Goal: Task Accomplishment & Management: Use online tool/utility

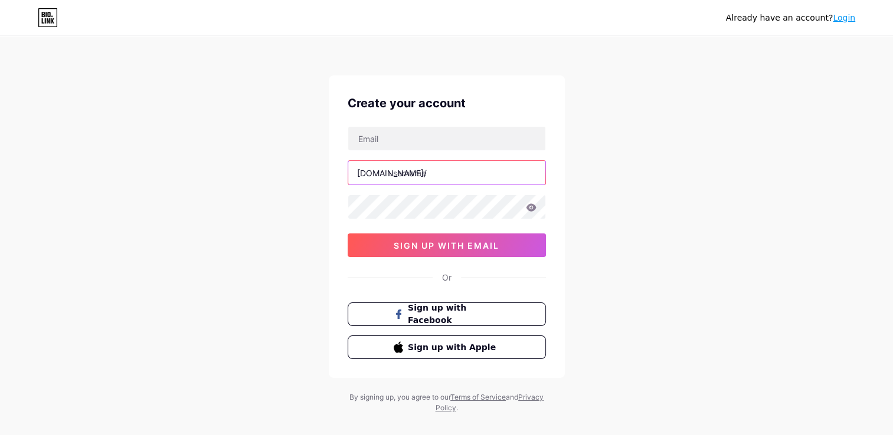
click at [420, 176] on input "text" at bounding box center [446, 173] width 197 height 24
click at [317, 190] on div "Already have an account? Login Create your account [DOMAIN_NAME]/ sign up with …" at bounding box center [446, 225] width 893 height 451
click at [420, 177] on input "text" at bounding box center [446, 173] width 197 height 24
type input "amylyoncreative"
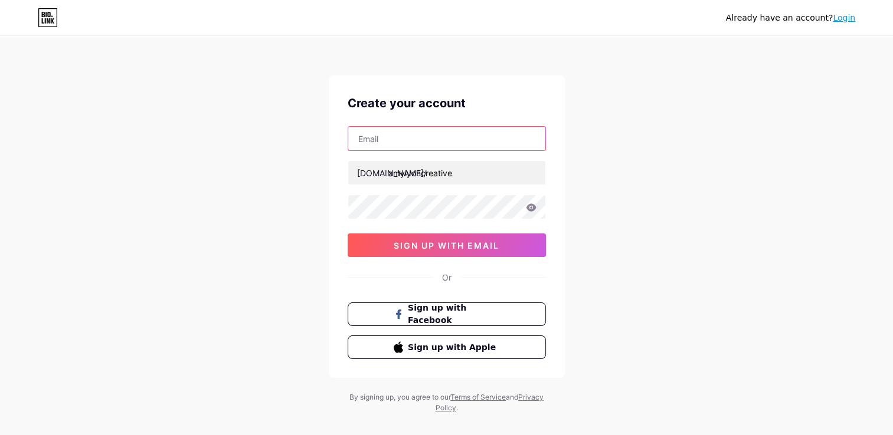
click at [420, 146] on input "text" at bounding box center [446, 139] width 197 height 24
type input "[EMAIL_ADDRESS][DOMAIN_NAME]"
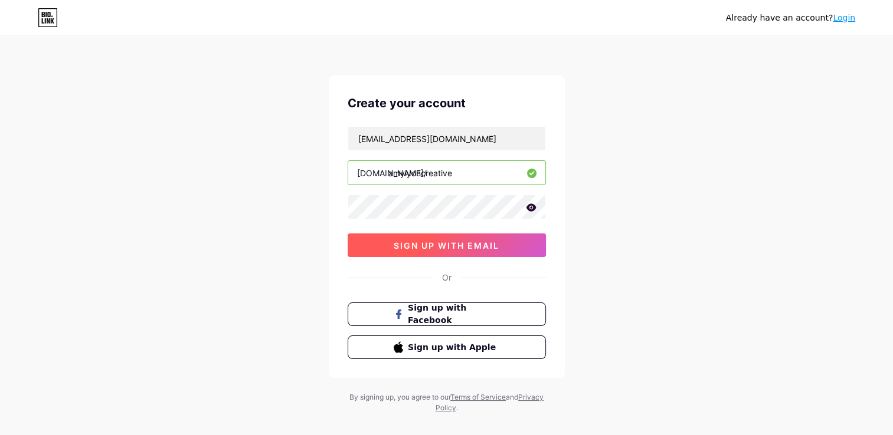
click at [429, 248] on span "sign up with email" at bounding box center [447, 246] width 106 height 10
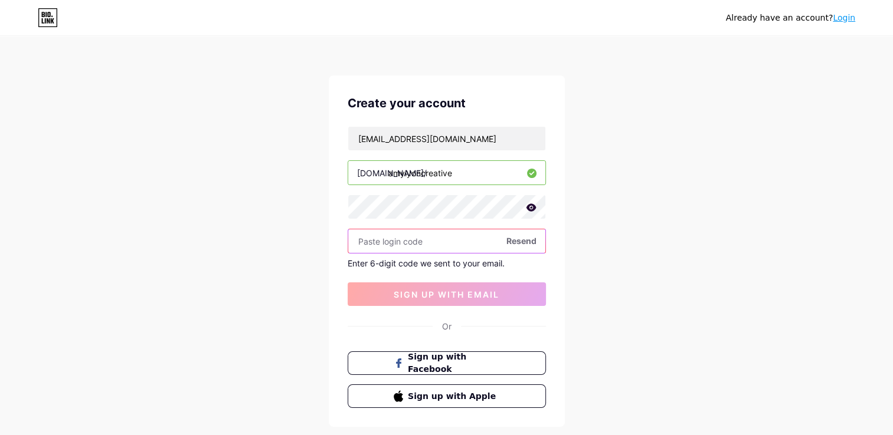
click at [423, 240] on input "text" at bounding box center [446, 242] width 197 height 24
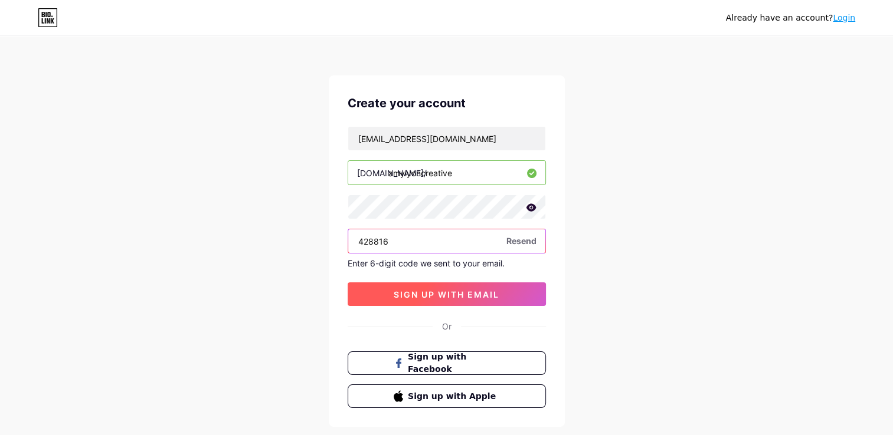
type input "428816"
click at [441, 287] on button "sign up with email" at bounding box center [447, 295] width 198 height 24
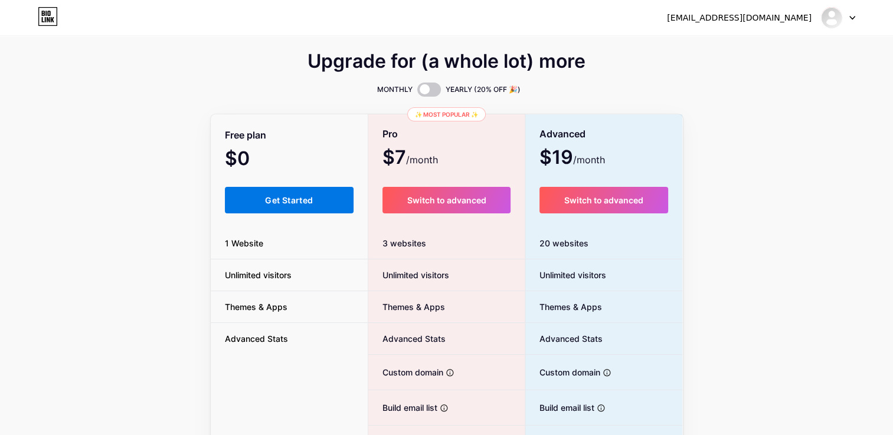
click at [274, 197] on span "Get Started" at bounding box center [289, 200] width 48 height 10
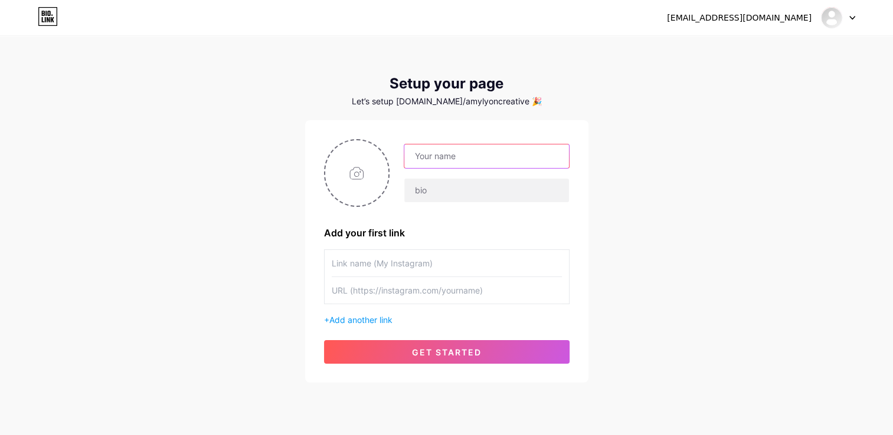
click at [498, 149] on input "text" at bounding box center [486, 157] width 164 height 24
type input "[PERSON_NAME] Creative"
click at [595, 143] on div "[EMAIL_ADDRESS][DOMAIN_NAME] Dashboard Logout Setup your page Let’s setup [DOMA…" at bounding box center [446, 210] width 893 height 421
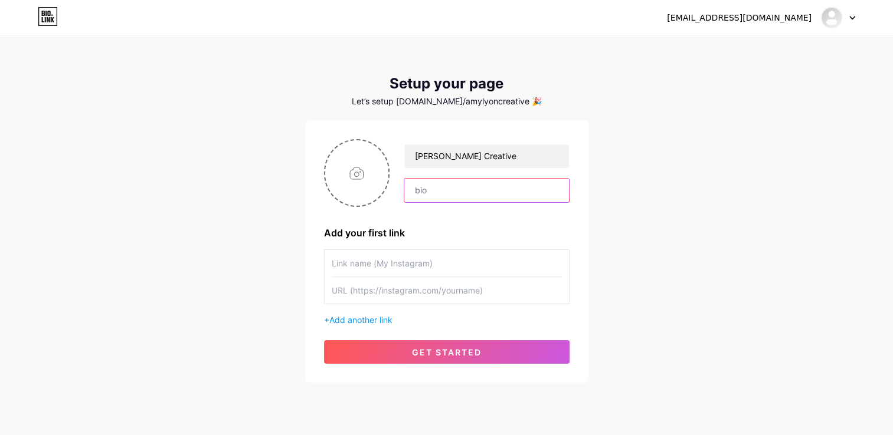
click at [464, 198] on input "text" at bounding box center [486, 191] width 164 height 24
click at [463, 212] on div "[PERSON_NAME] Creative Add your first link + Add another link get started" at bounding box center [446, 251] width 245 height 225
click at [453, 294] on input "text" at bounding box center [447, 290] width 230 height 27
click at [358, 181] on input "file" at bounding box center [357, 173] width 64 height 66
type input "C:\fakepath\AL_profile image_WR-5.jpg"
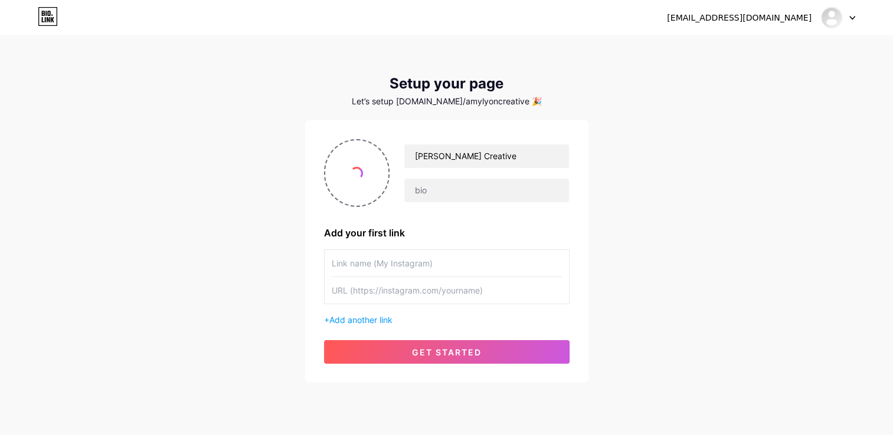
click at [382, 260] on input "text" at bounding box center [447, 263] width 230 height 27
type input "Website"
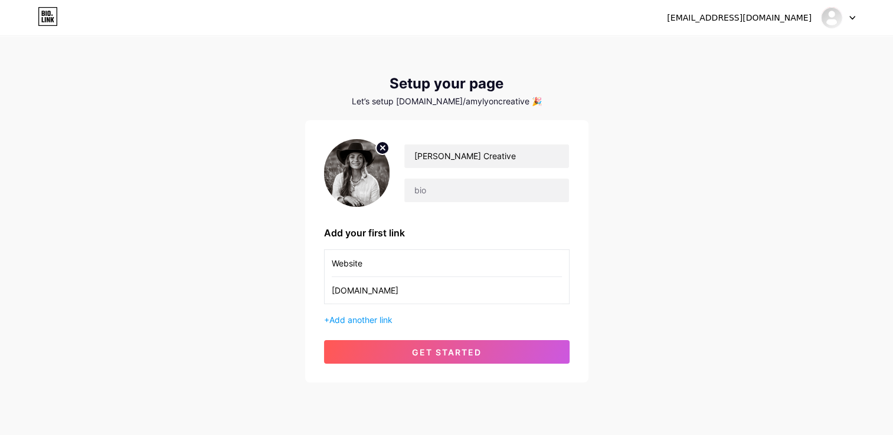
type input "[DOMAIN_NAME]"
click at [293, 285] on div "[EMAIL_ADDRESS][DOMAIN_NAME] Dashboard Logout Setup your page Let’s setup [DOMA…" at bounding box center [446, 210] width 893 height 421
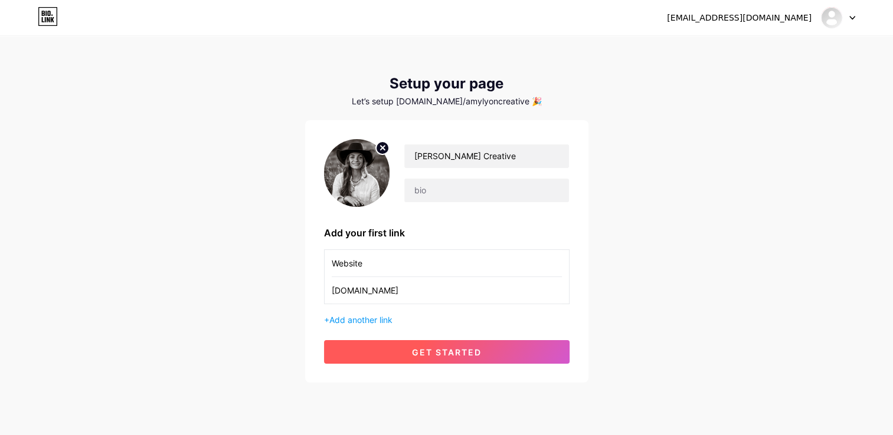
click at [376, 351] on button "get started" at bounding box center [446, 352] width 245 height 24
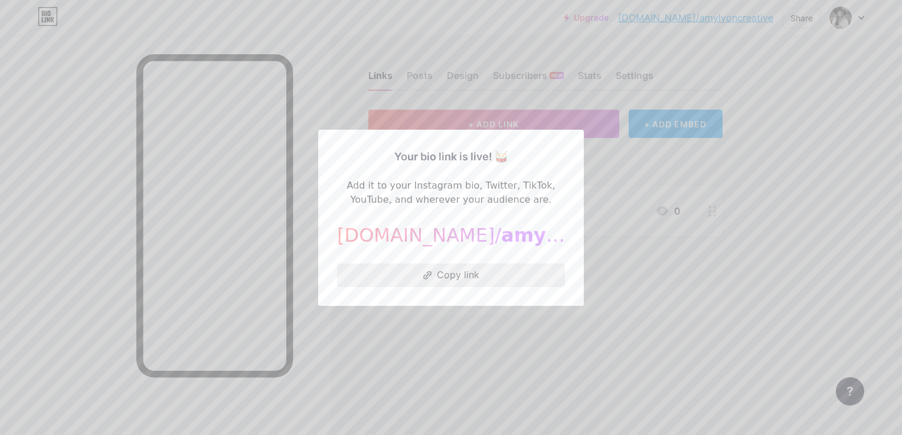
click at [454, 270] on button "Copy link" at bounding box center [451, 276] width 228 height 24
click at [774, 163] on div at bounding box center [451, 217] width 902 height 435
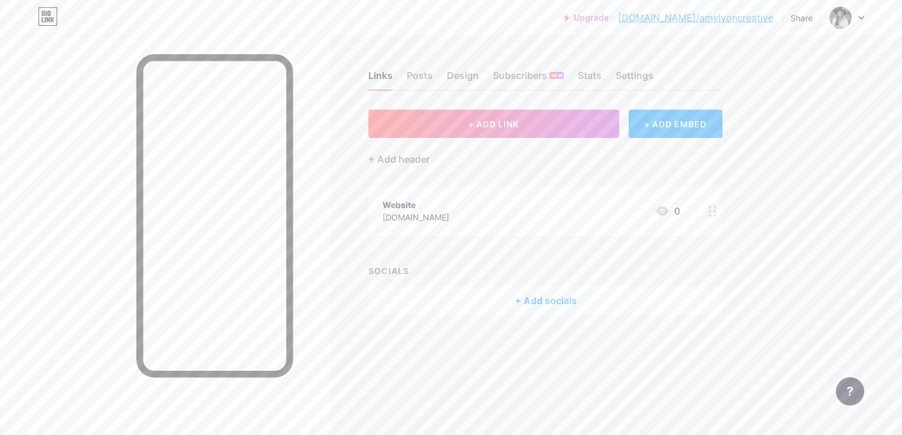
click at [451, 64] on div "Links Posts Design Subscribers NEW Stats Settings" at bounding box center [545, 70] width 354 height 41
click at [453, 70] on div "Design" at bounding box center [463, 78] width 32 height 21
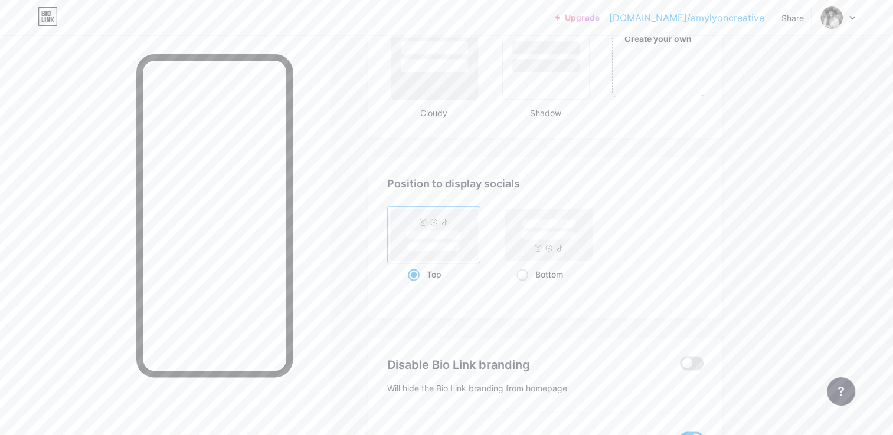
scroll to position [1446, 0]
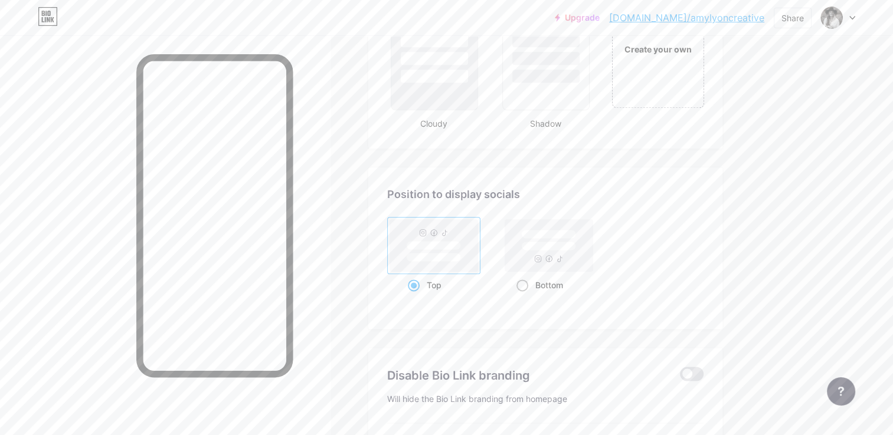
click at [520, 280] on span at bounding box center [522, 286] width 12 height 12
click at [520, 296] on input "Bottom" at bounding box center [520, 300] width 8 height 8
radio input "true"
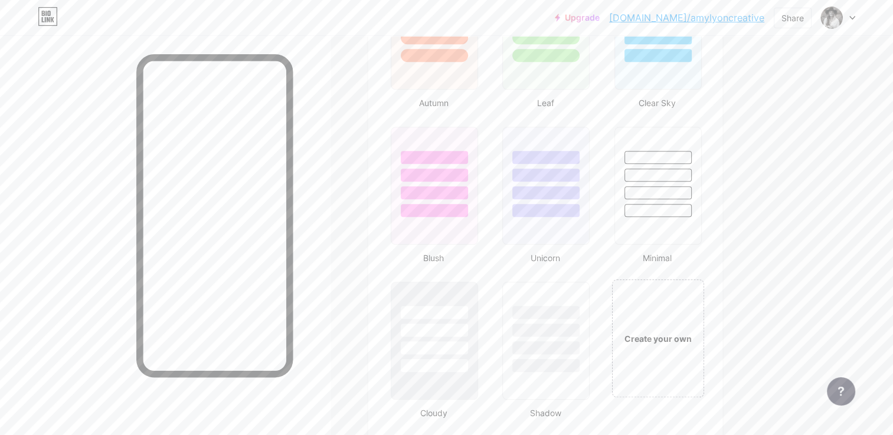
scroll to position [1151, 0]
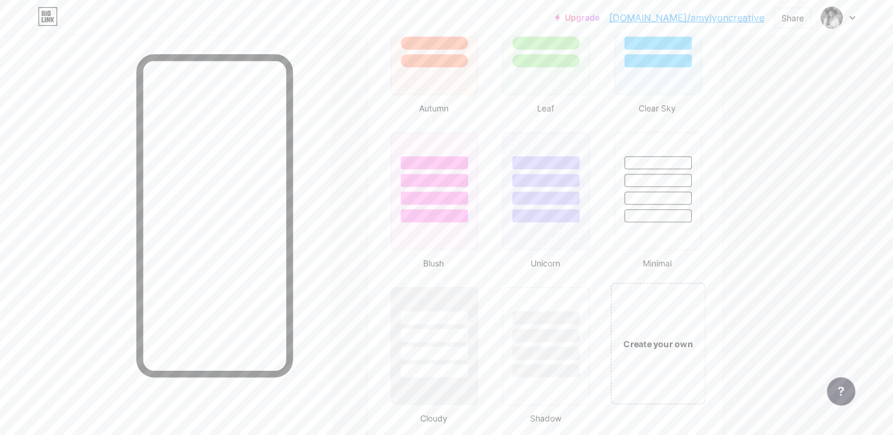
click at [633, 305] on div "Create your own" at bounding box center [657, 344] width 95 height 122
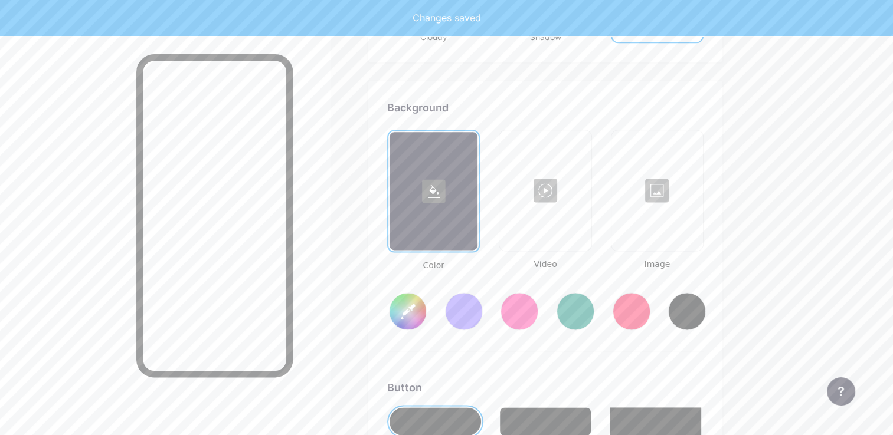
scroll to position [1563, 0]
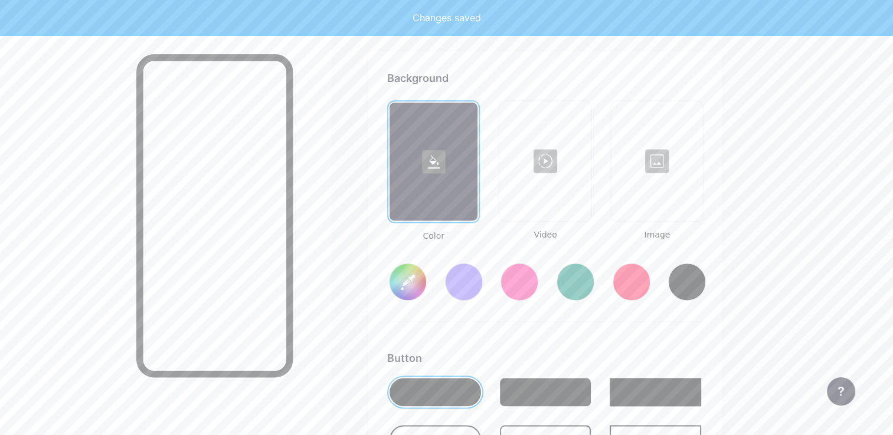
type input "#ffffff"
type input "#000000"
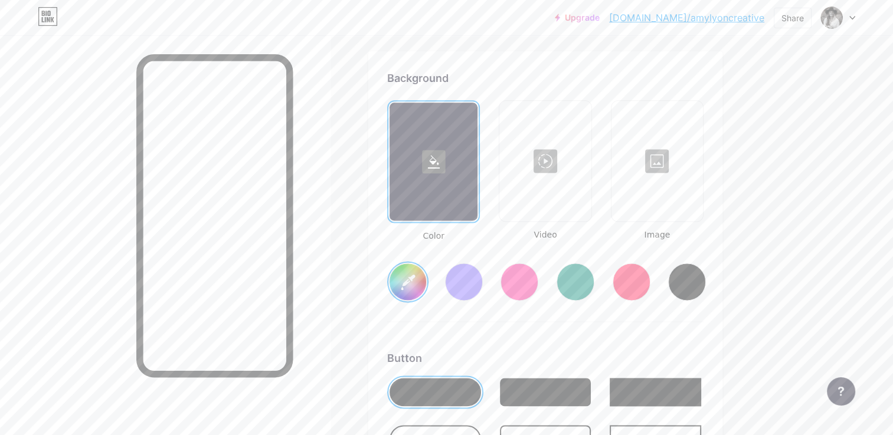
click at [671, 156] on div at bounding box center [657, 161] width 89 height 118
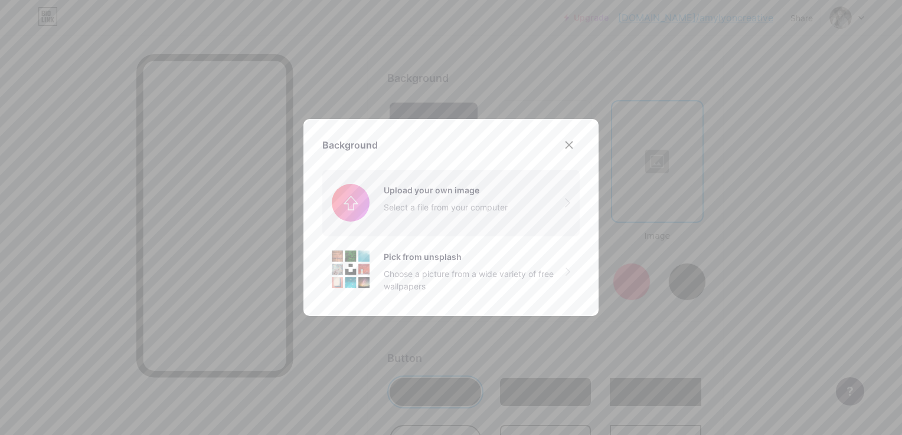
click at [408, 194] on input "file" at bounding box center [450, 203] width 257 height 66
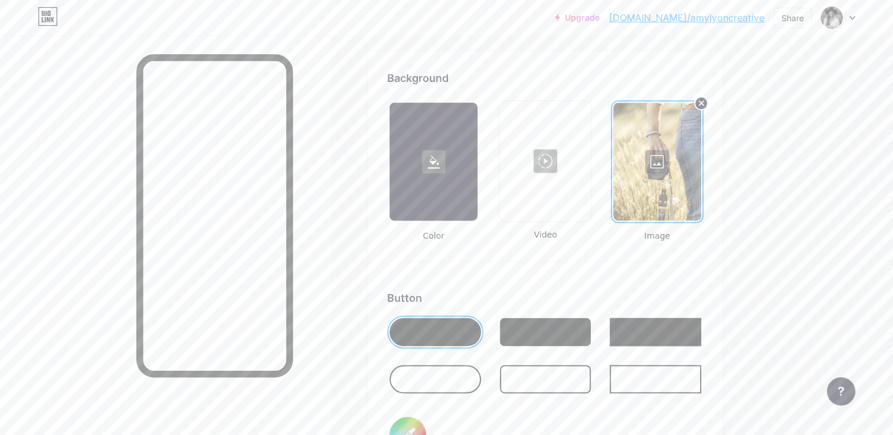
click at [677, 339] on div at bounding box center [655, 332] width 91 height 28
click at [659, 381] on div at bounding box center [655, 379] width 91 height 28
click at [651, 331] on div at bounding box center [655, 332] width 91 height 28
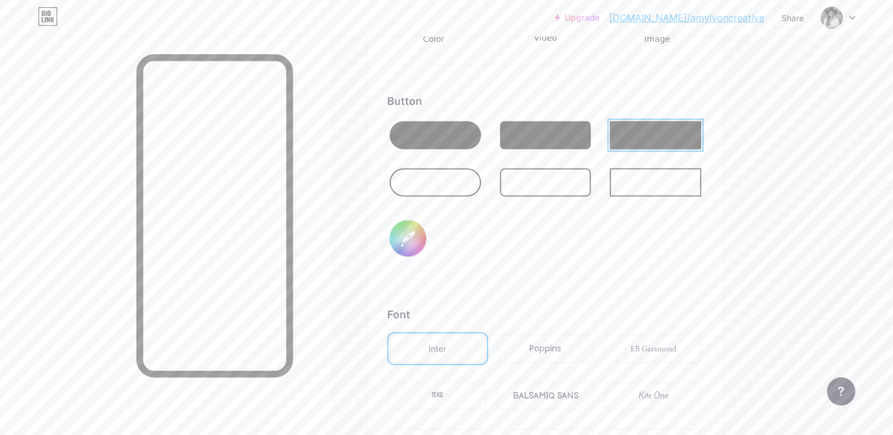
scroll to position [1740, 0]
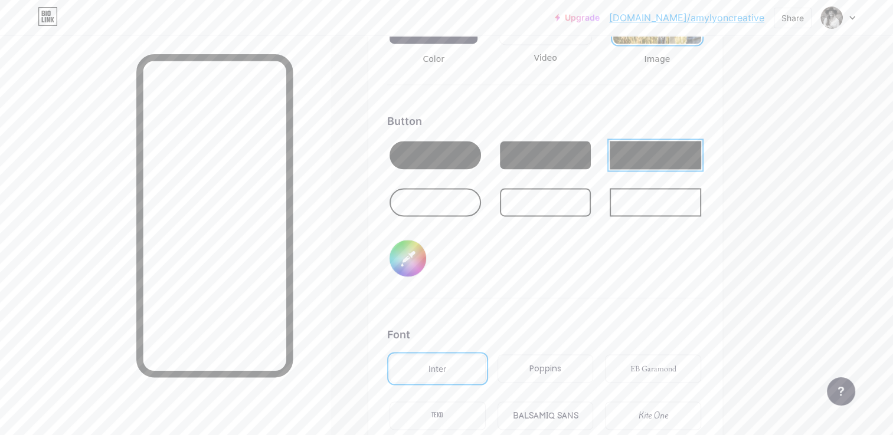
click at [657, 363] on div "EB Garamond" at bounding box center [653, 369] width 46 height 12
click at [420, 266] on input "#000000" at bounding box center [407, 258] width 37 height 37
click at [404, 263] on input "#000000" at bounding box center [407, 258] width 37 height 37
click at [408, 248] on input "#000000" at bounding box center [407, 258] width 37 height 37
type input "#342a23"
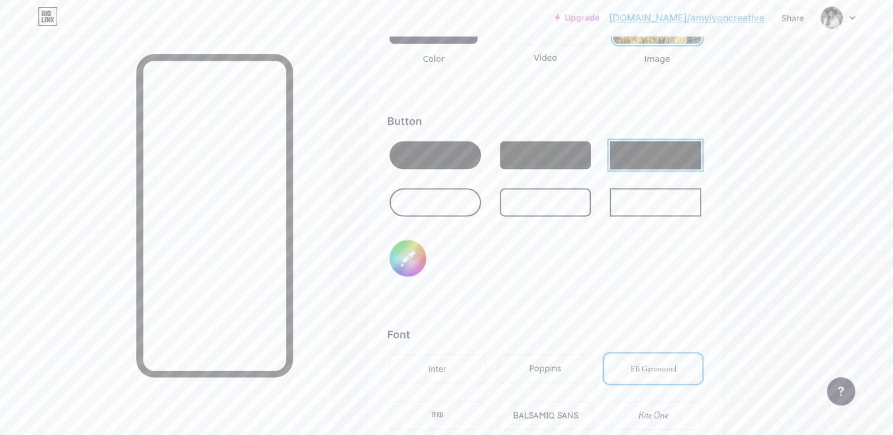
click at [594, 277] on div "Button #342a23" at bounding box center [545, 205] width 316 height 185
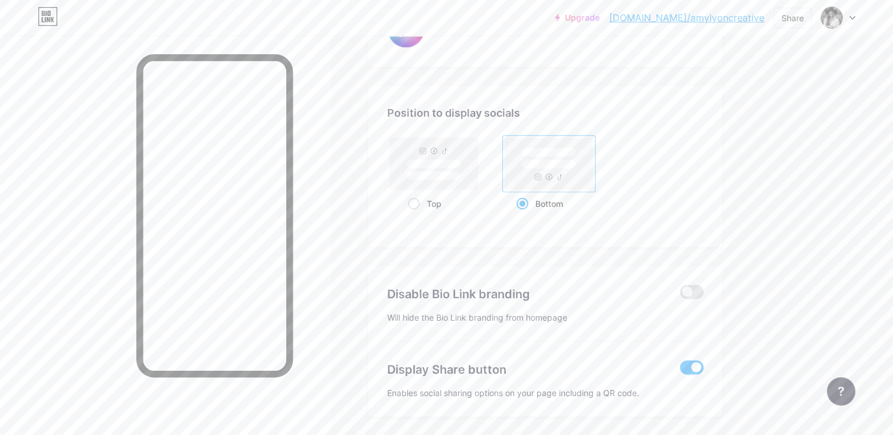
scroll to position [2259, 0]
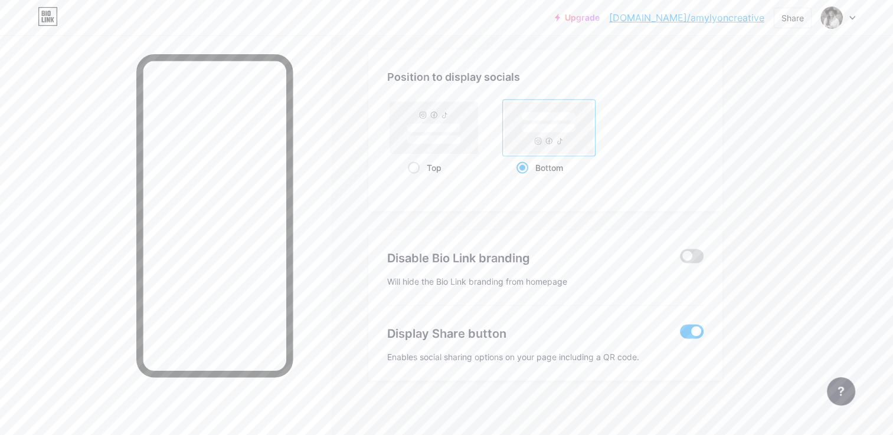
click at [690, 251] on span at bounding box center [692, 257] width 24 height 14
click at [680, 260] on input "checkbox" at bounding box center [680, 260] width 0 height 0
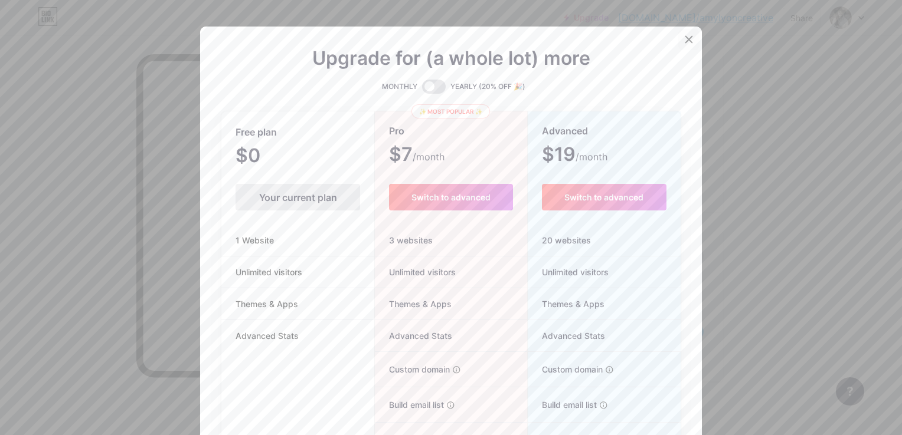
click at [686, 44] on icon at bounding box center [688, 39] width 9 height 9
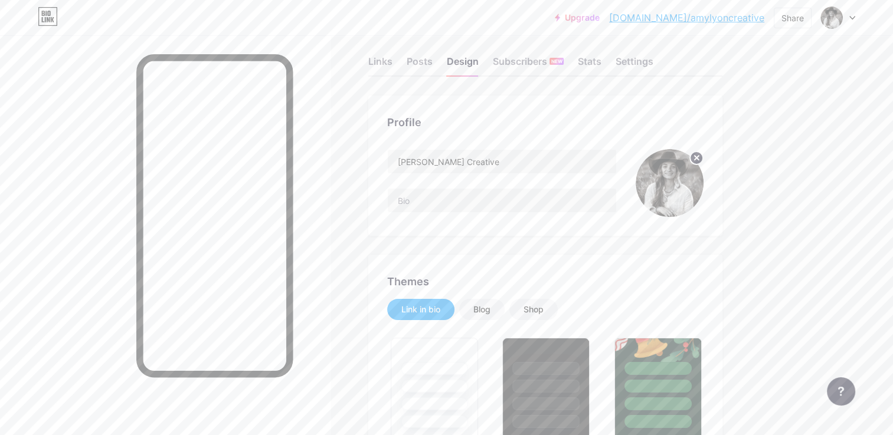
scroll to position [0, 0]
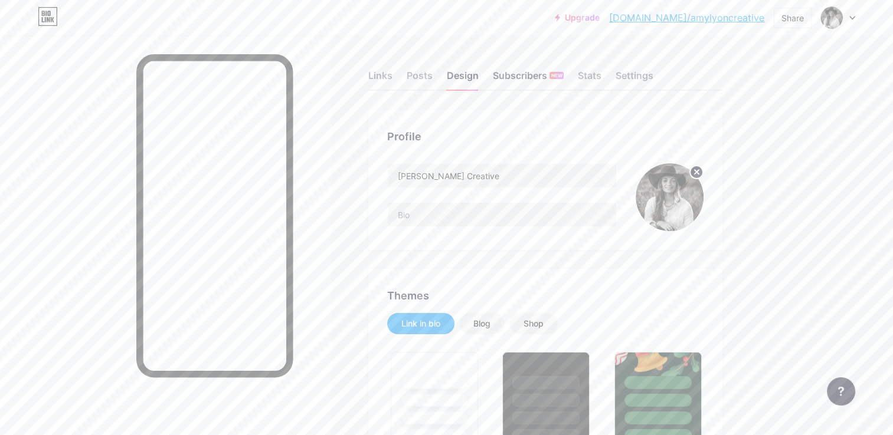
click at [529, 74] on div "Subscribers NEW" at bounding box center [528, 78] width 71 height 21
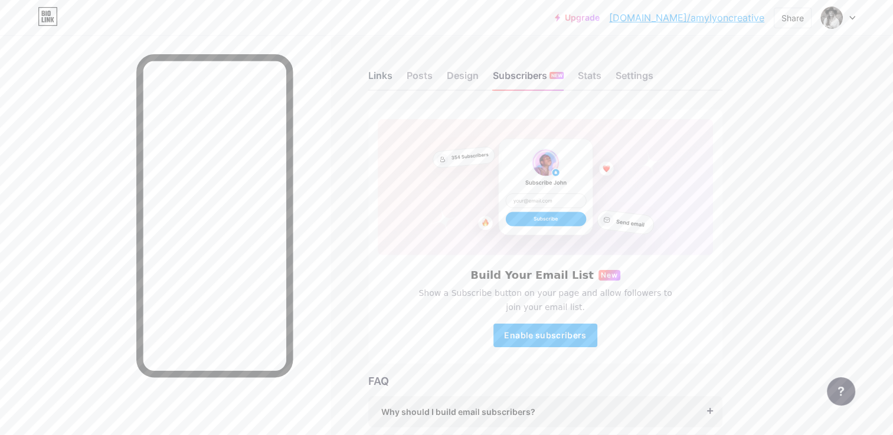
click at [384, 76] on div "Links" at bounding box center [380, 78] width 24 height 21
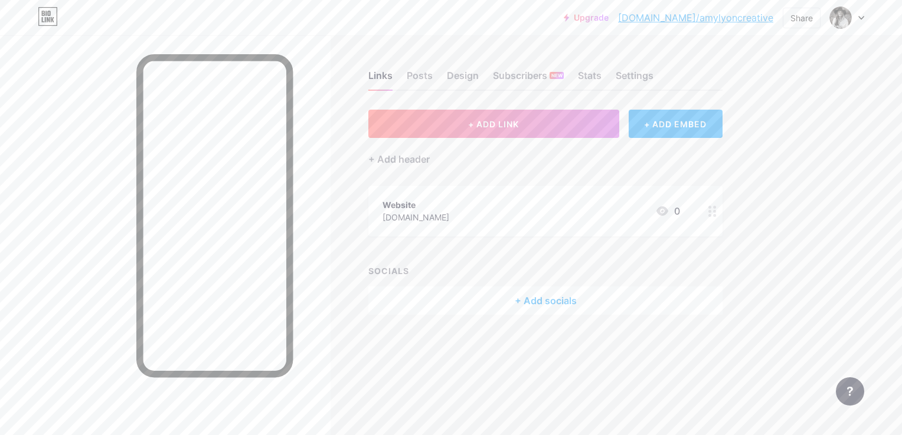
click at [408, 195] on div "Website [DOMAIN_NAME] 0" at bounding box center [545, 211] width 354 height 51
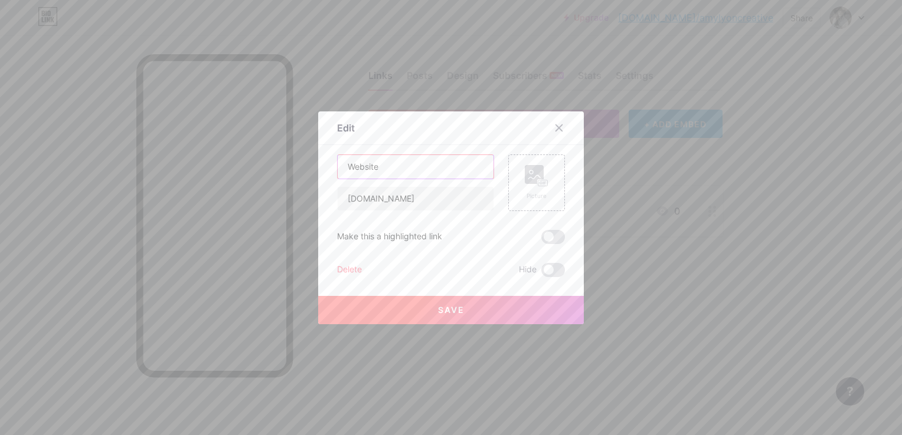
drag, startPoint x: 392, startPoint y: 172, endPoint x: 316, endPoint y: 171, distance: 75.5
click at [318, 171] on div "Edit Content YouTube Play YouTube video without leaving your page. ADD Vimeo Pl…" at bounding box center [451, 218] width 266 height 213
type input "WEBSITE"
click at [456, 312] on span "Save" at bounding box center [451, 310] width 27 height 10
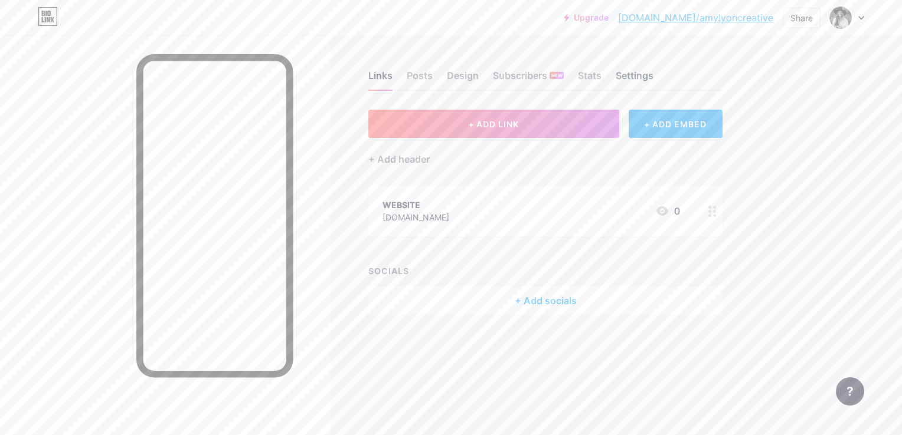
click at [627, 77] on div "Settings" at bounding box center [634, 78] width 38 height 21
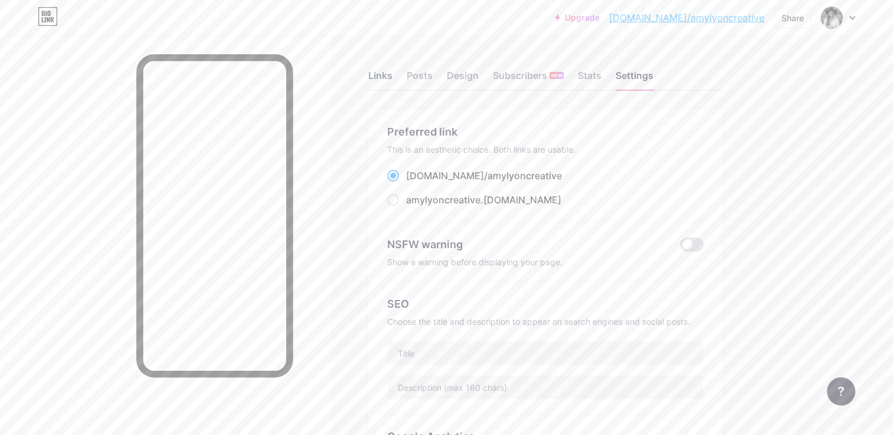
click at [382, 76] on div "Links" at bounding box center [380, 78] width 24 height 21
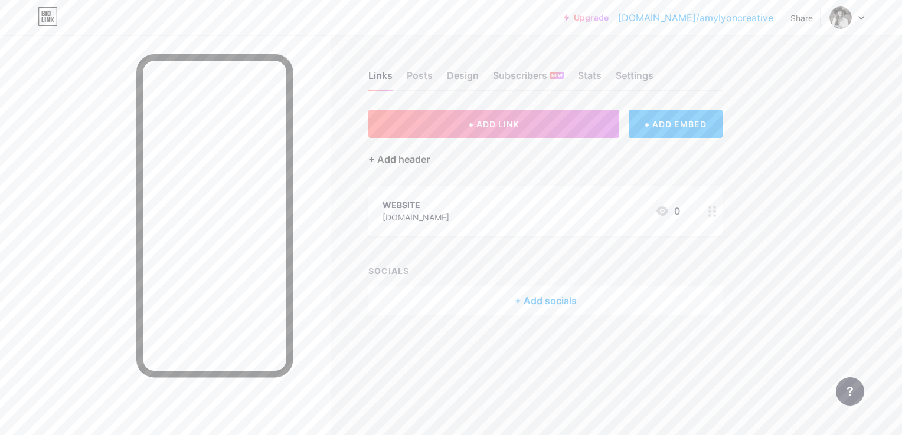
click at [380, 157] on div "+ Add header" at bounding box center [398, 159] width 61 height 14
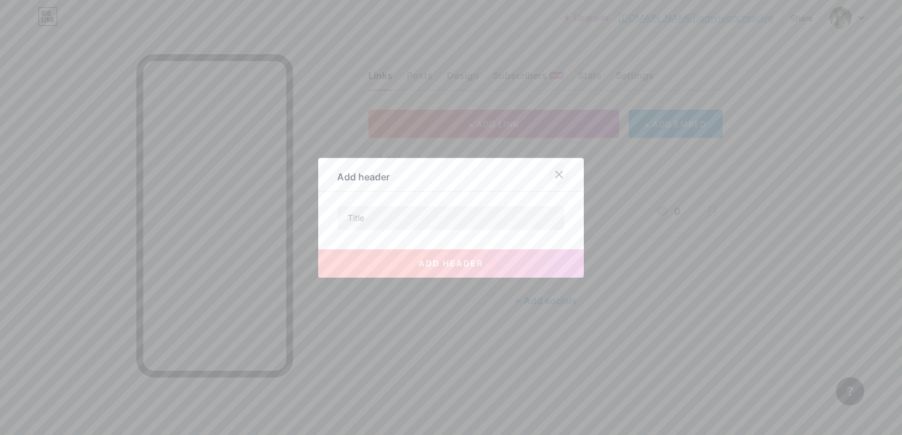
click at [556, 173] on icon at bounding box center [559, 174] width 6 height 6
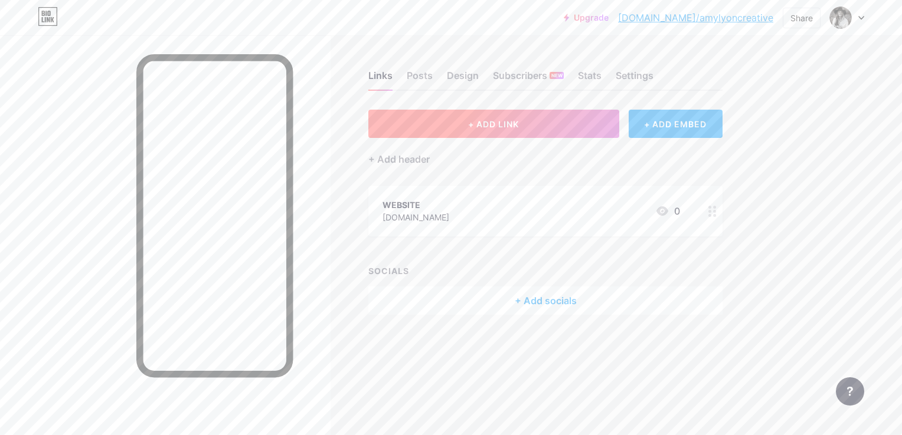
click at [441, 129] on button "+ ADD LINK" at bounding box center [493, 124] width 251 height 28
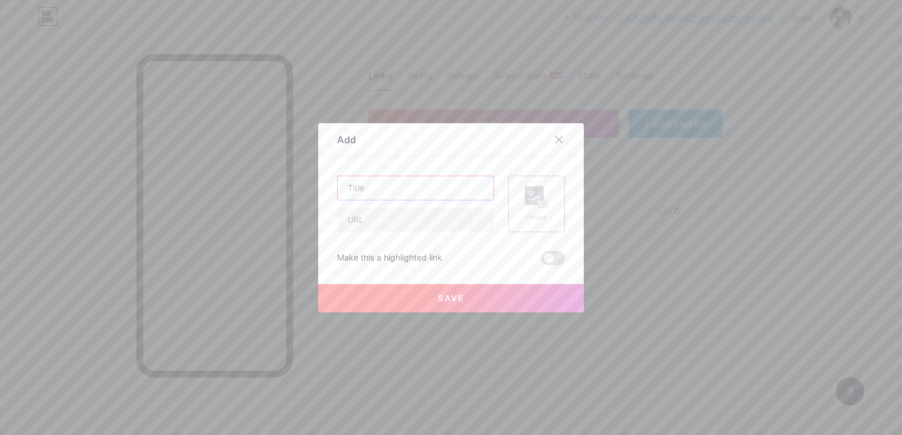
click at [368, 185] on input "text" at bounding box center [416, 188] width 156 height 24
type input "PHOTOGRAPHY"
click at [343, 217] on input "text" at bounding box center [416, 220] width 156 height 24
paste input "[URL][DOMAIN_NAME]"
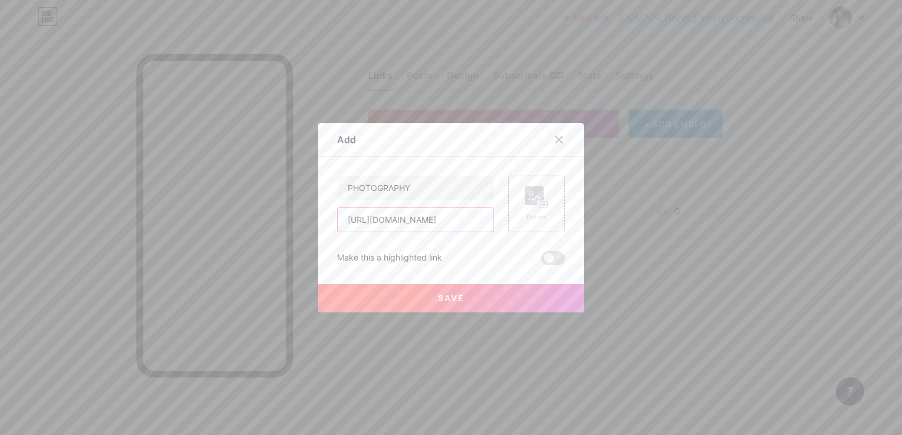
type input "[URL][DOMAIN_NAME]"
click at [449, 300] on span "Save" at bounding box center [451, 298] width 27 height 10
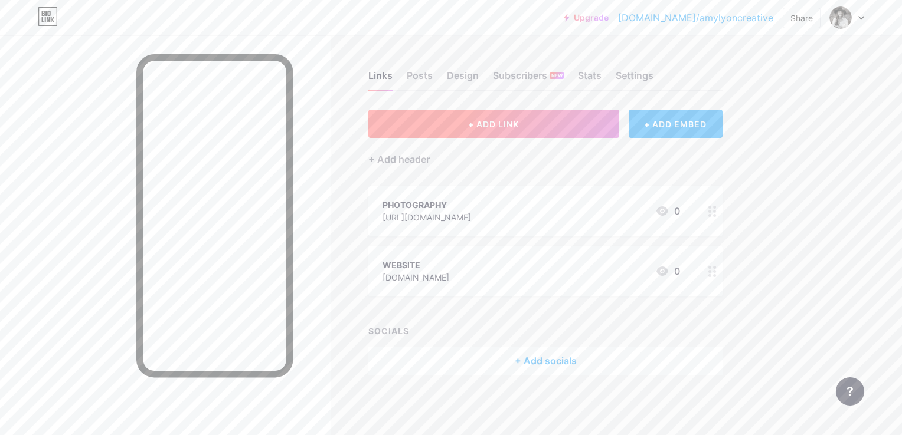
click at [505, 129] on button "+ ADD LINK" at bounding box center [493, 124] width 251 height 28
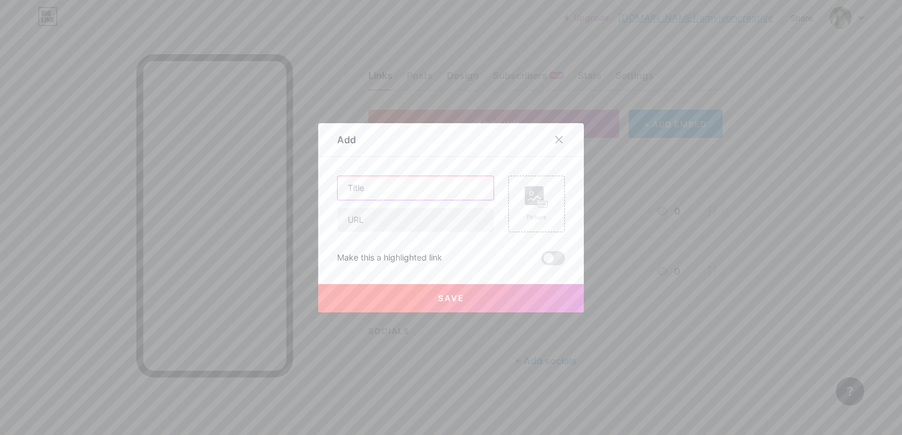
click at [406, 186] on input "text" at bounding box center [416, 188] width 156 height 24
type input "DIGITAL MARKETING"
click at [394, 216] on input "text" at bounding box center [416, 220] width 156 height 24
paste input "[URL][DOMAIN_NAME]"
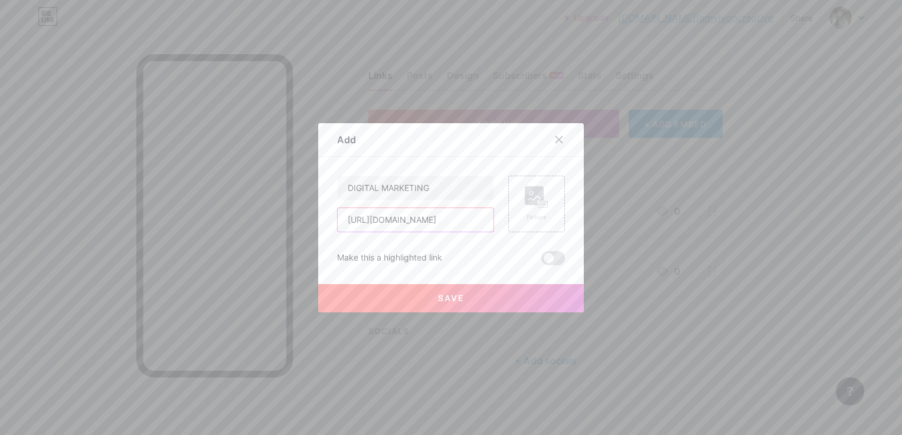
type input "[URL][DOMAIN_NAME]"
click at [446, 299] on span "Save" at bounding box center [451, 298] width 27 height 10
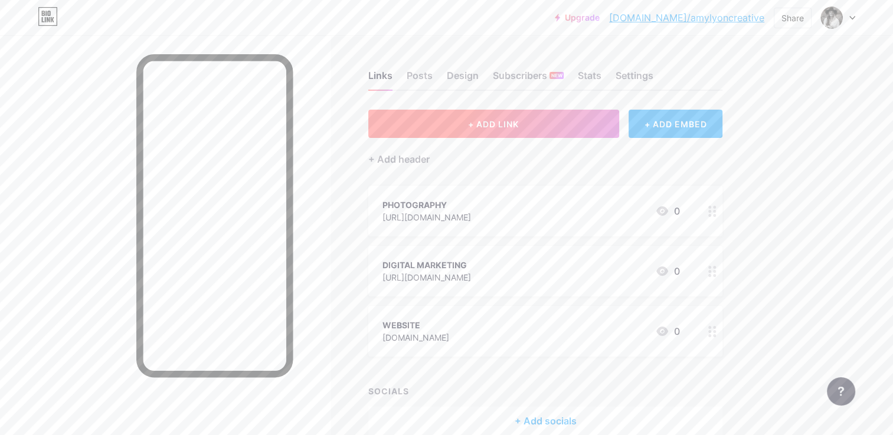
click at [467, 112] on button "+ ADD LINK" at bounding box center [493, 124] width 251 height 28
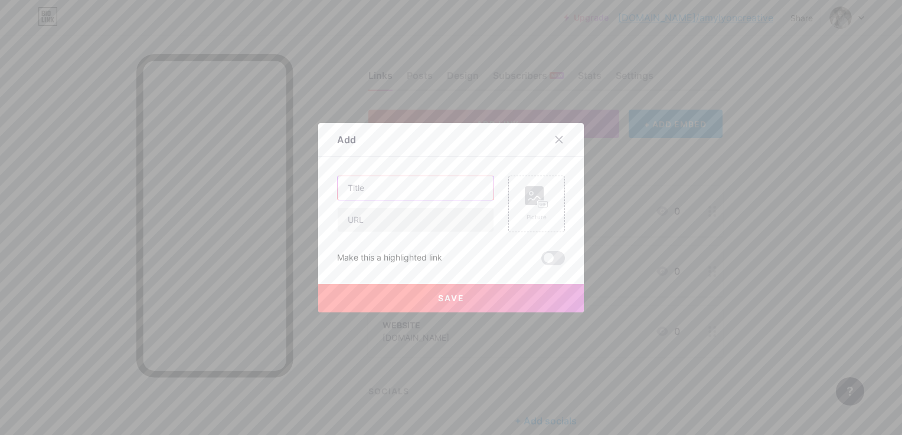
click at [400, 197] on input "text" at bounding box center [416, 188] width 156 height 24
type input "PRINT STORE"
click at [394, 209] on input "text" at bounding box center [416, 220] width 156 height 24
paste input "[URL][DOMAIN_NAME]"
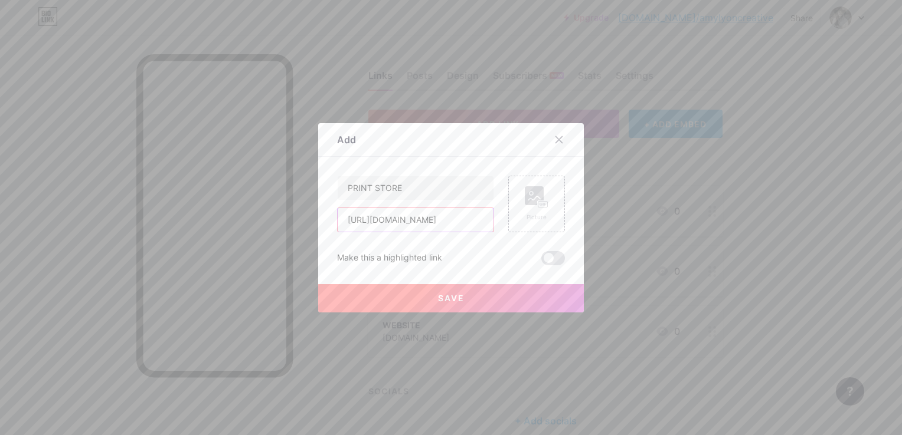
type input "[URL][DOMAIN_NAME]"
click at [464, 304] on button "Save" at bounding box center [451, 298] width 266 height 28
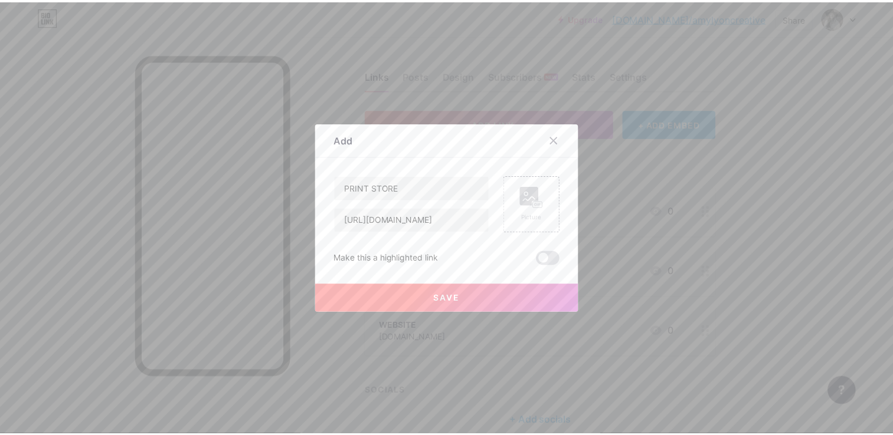
scroll to position [0, 0]
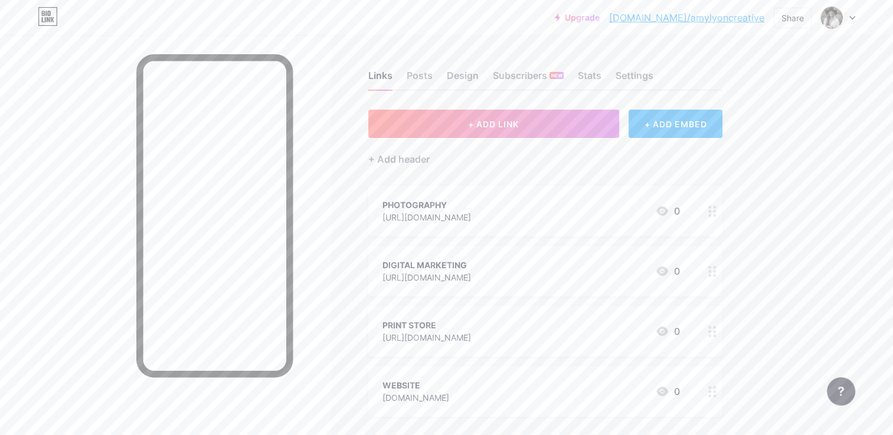
click at [404, 382] on div "WEBSITE" at bounding box center [415, 385] width 67 height 12
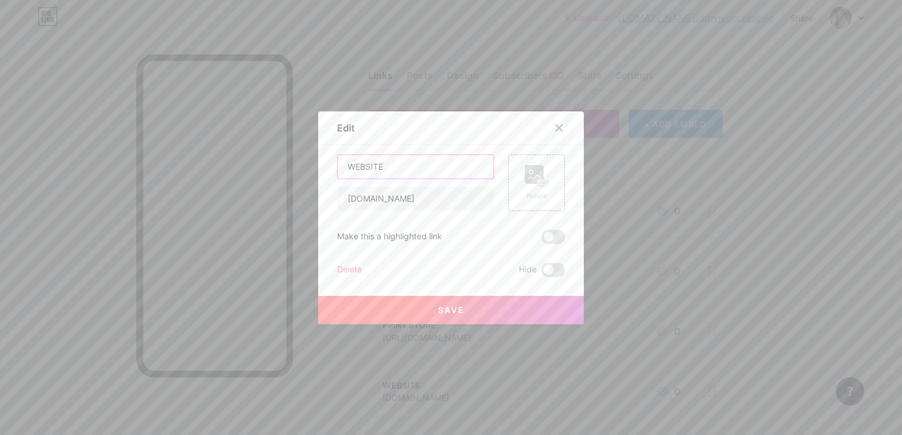
click at [345, 170] on input "WEBSITE" at bounding box center [416, 167] width 156 height 24
type input "VISIT WEBSITE"
click at [446, 308] on span "Save" at bounding box center [451, 310] width 27 height 10
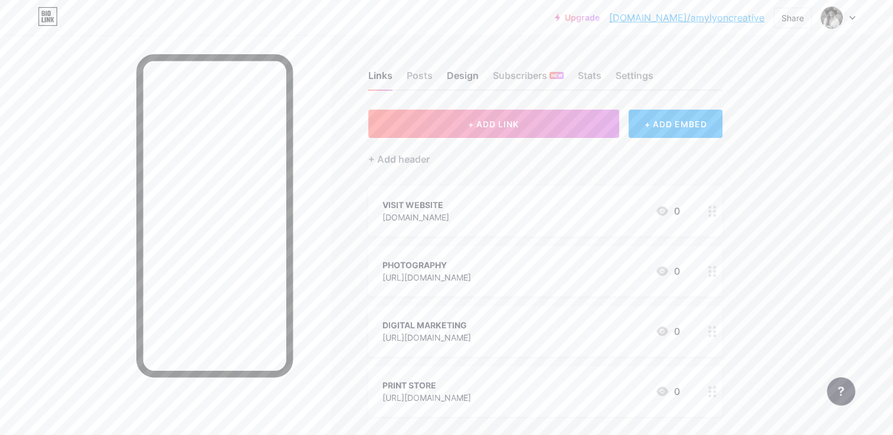
click at [471, 77] on div "Design" at bounding box center [463, 78] width 32 height 21
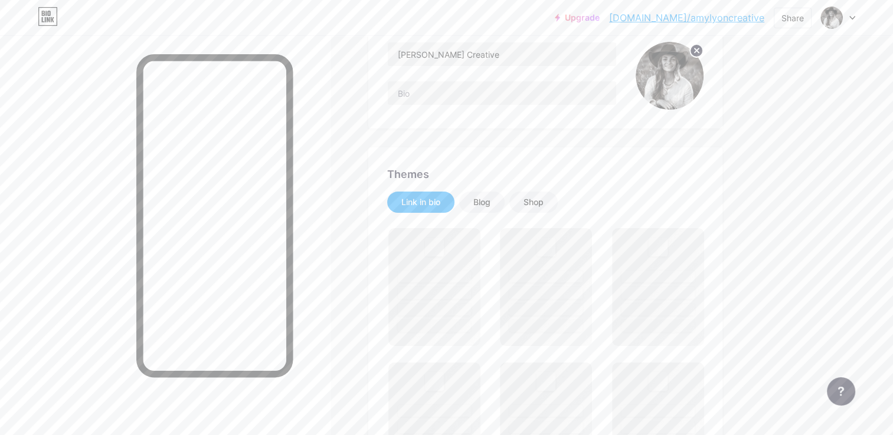
scroll to position [177, 0]
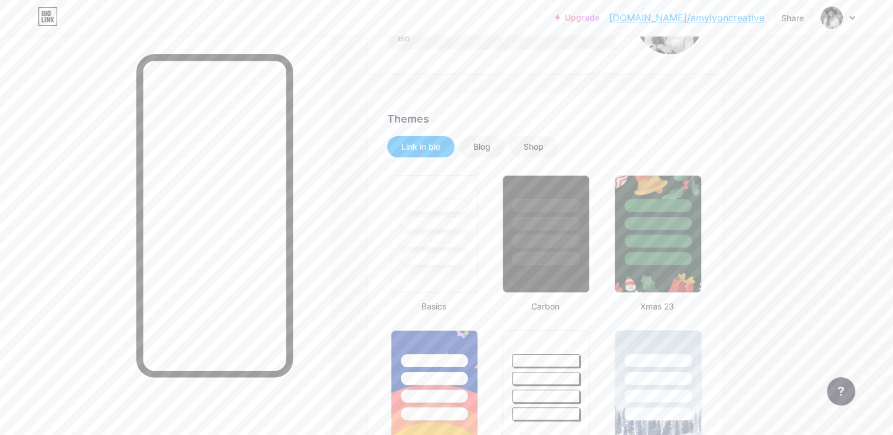
type input "#342a23"
type input "#000000"
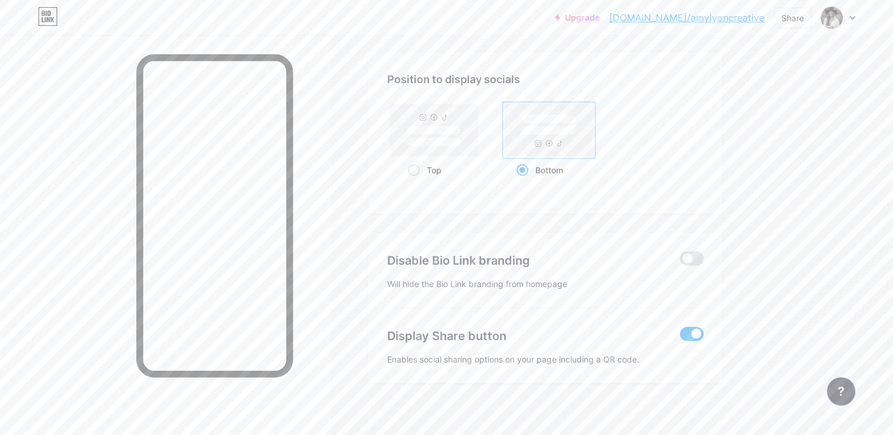
scroll to position [2259, 0]
click at [693, 329] on span at bounding box center [692, 332] width 24 height 14
click at [680, 335] on input "checkbox" at bounding box center [680, 335] width 0 height 0
click at [690, 329] on span at bounding box center [692, 332] width 24 height 14
click at [680, 335] on input "checkbox" at bounding box center [680, 335] width 0 height 0
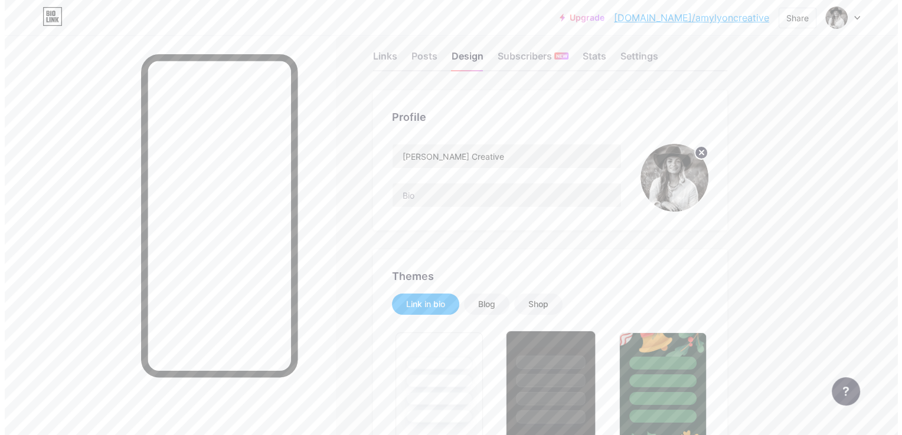
scroll to position [0, 0]
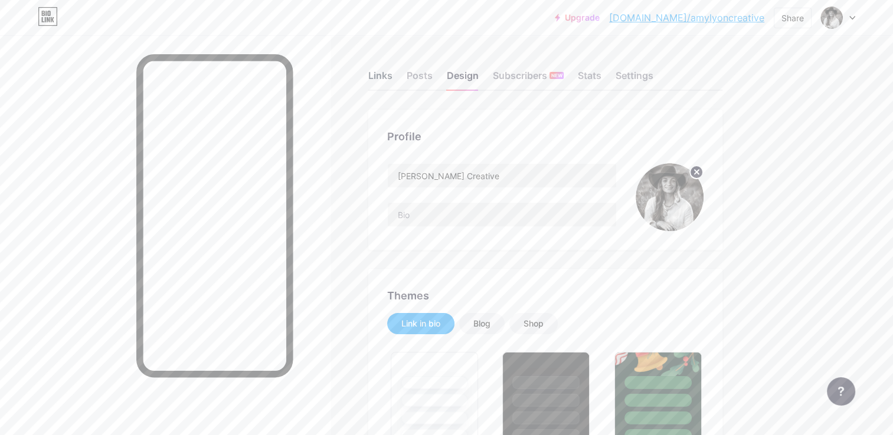
click at [387, 79] on div "Links" at bounding box center [380, 78] width 24 height 21
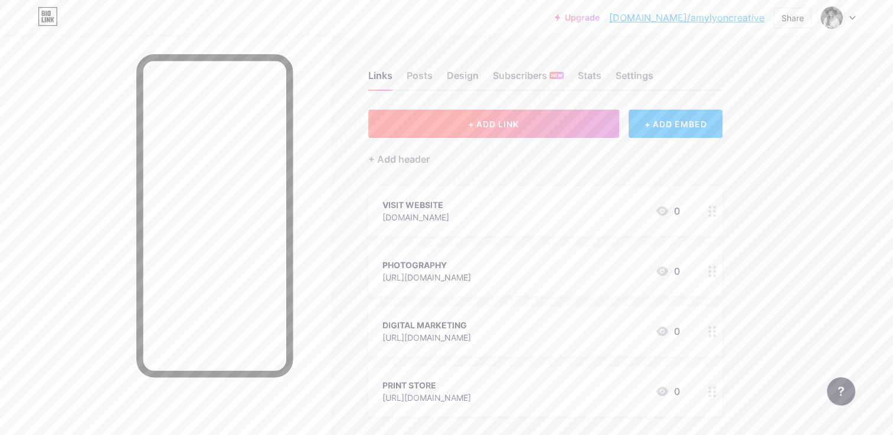
click at [470, 126] on span "+ ADD LINK" at bounding box center [493, 124] width 51 height 10
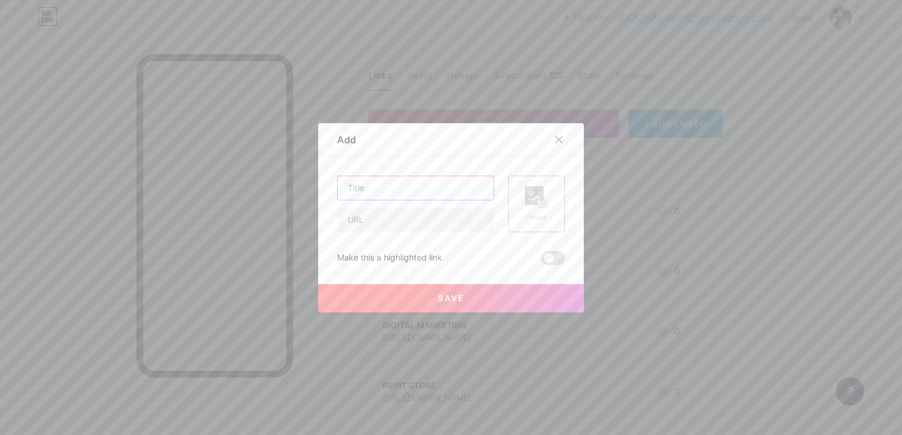
click at [413, 195] on input "text" at bounding box center [416, 188] width 156 height 24
type input "g"
type input "GET IN TOUCH"
click at [413, 216] on input "text" at bounding box center [416, 220] width 156 height 24
paste input "[URL][DOMAIN_NAME]"
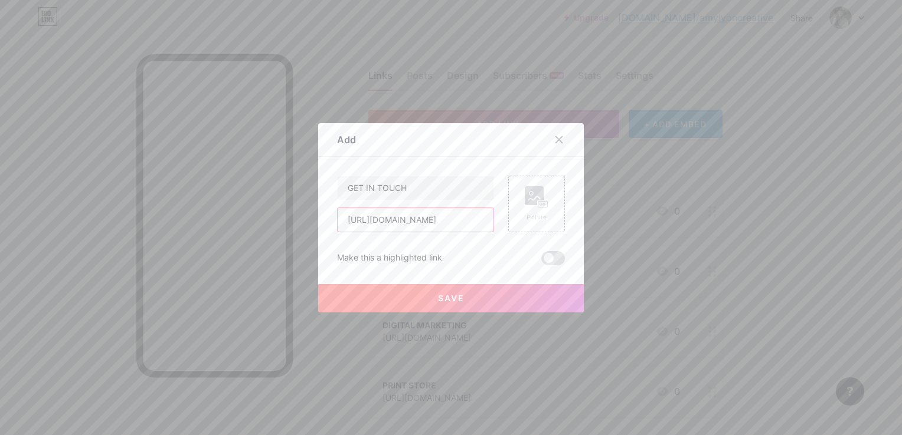
scroll to position [0, 40]
type input "[URL][DOMAIN_NAME]"
click at [430, 299] on button "Save" at bounding box center [451, 298] width 266 height 28
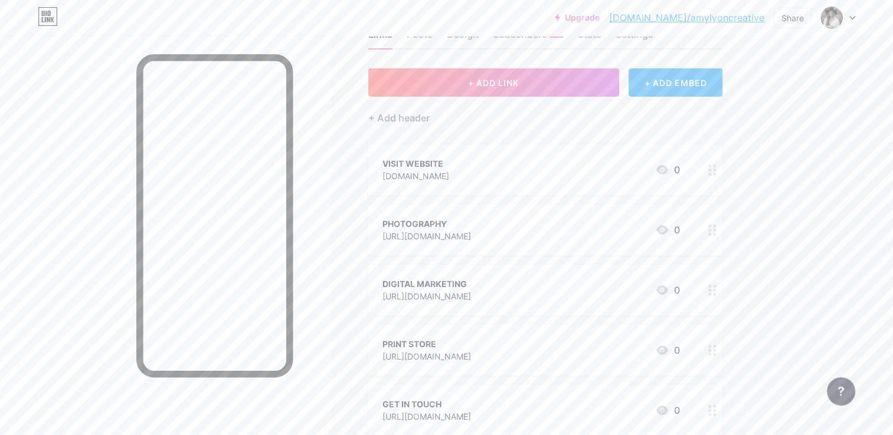
scroll to position [0, 0]
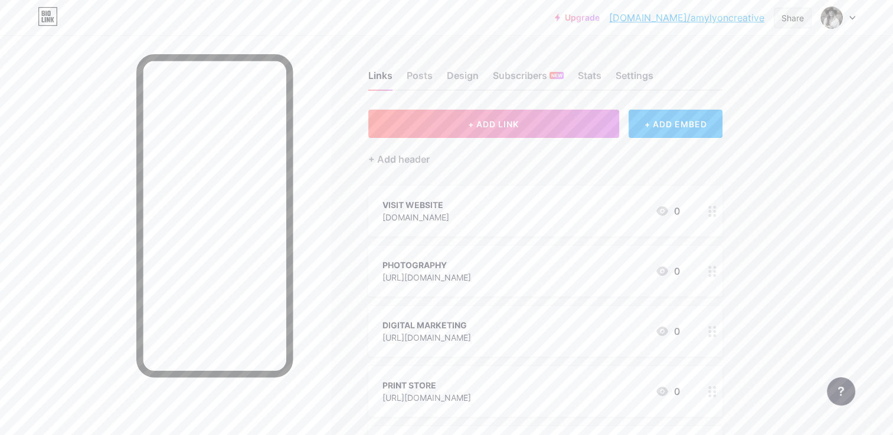
click at [791, 20] on div "Share" at bounding box center [792, 18] width 22 height 12
click at [746, 58] on div "Copy link" at bounding box center [723, 61] width 176 height 28
click at [621, 76] on div "Settings" at bounding box center [634, 78] width 38 height 21
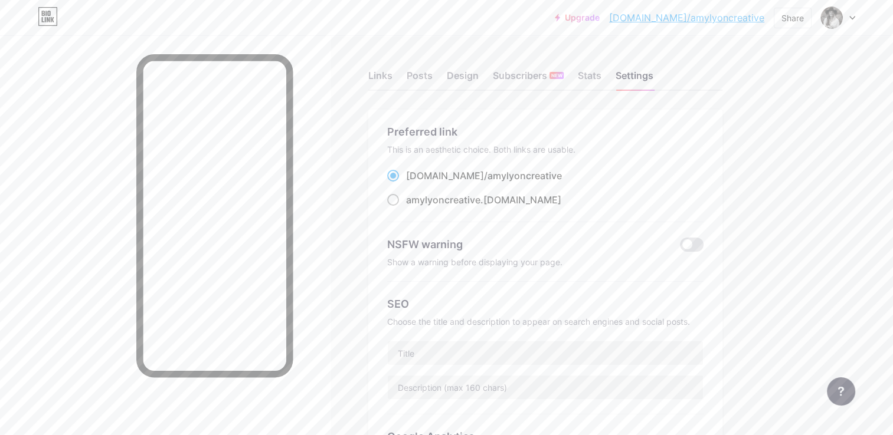
click at [397, 203] on span at bounding box center [393, 200] width 12 height 12
click at [406, 207] on input "amylyoncreative .[DOMAIN_NAME]" at bounding box center [410, 211] width 8 height 8
radio input "true"
